Goal: Navigation & Orientation: Find specific page/section

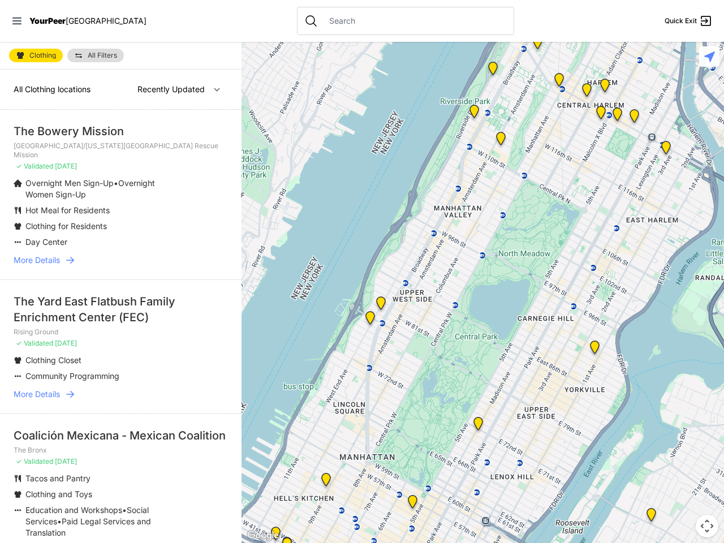
click at [17, 21] on icon at bounding box center [16, 21] width 9 height 7
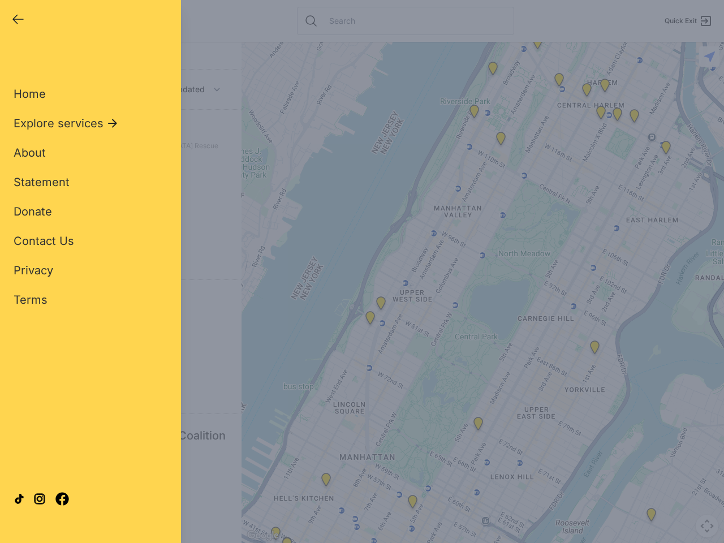
click at [483, 293] on div "Close panel YourPeer [GEOGRAPHIC_DATA] Quick Exit Single Adult Families Soup Ki…" at bounding box center [362, 271] width 724 height 543
click at [478, 426] on div "Close panel YourPeer [GEOGRAPHIC_DATA] Quick Exit Single Adult Families Soup Ki…" at bounding box center [362, 271] width 724 height 543
click at [493, 71] on div "Close panel YourPeer [GEOGRAPHIC_DATA] Quick Exit Single Adult Families Soup Ki…" at bounding box center [362, 271] width 724 height 543
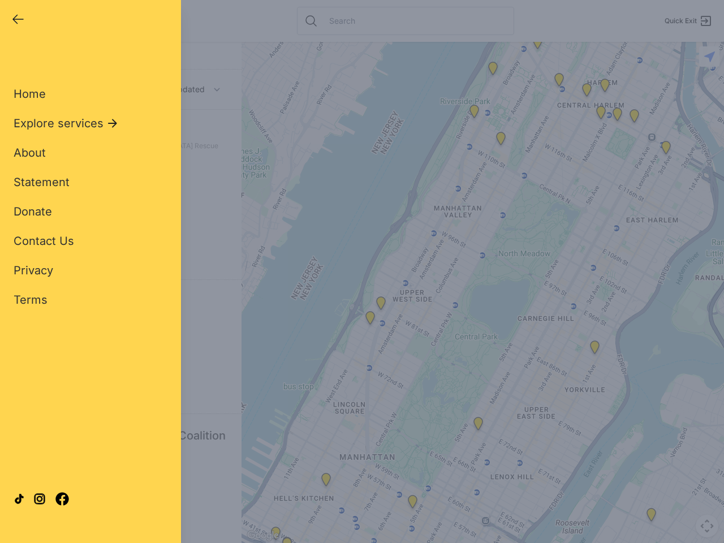
click at [538, 45] on div "Close panel YourPeer [GEOGRAPHIC_DATA] Quick Exit Single Adult Families Soup Ki…" at bounding box center [362, 271] width 724 height 543
click at [559, 82] on div "Close panel YourPeer [GEOGRAPHIC_DATA] Quick Exit Single Adult Families Soup Ki…" at bounding box center [362, 271] width 724 height 543
click at [587, 92] on div "Close panel YourPeer [GEOGRAPHIC_DATA] Quick Exit Single Adult Families Soup Ki…" at bounding box center [362, 271] width 724 height 543
click at [666, 150] on div "Close panel YourPeer [GEOGRAPHIC_DATA] Quick Exit Single Adult Families Soup Ki…" at bounding box center [362, 271] width 724 height 543
